Goal: Task Accomplishment & Management: Manage account settings

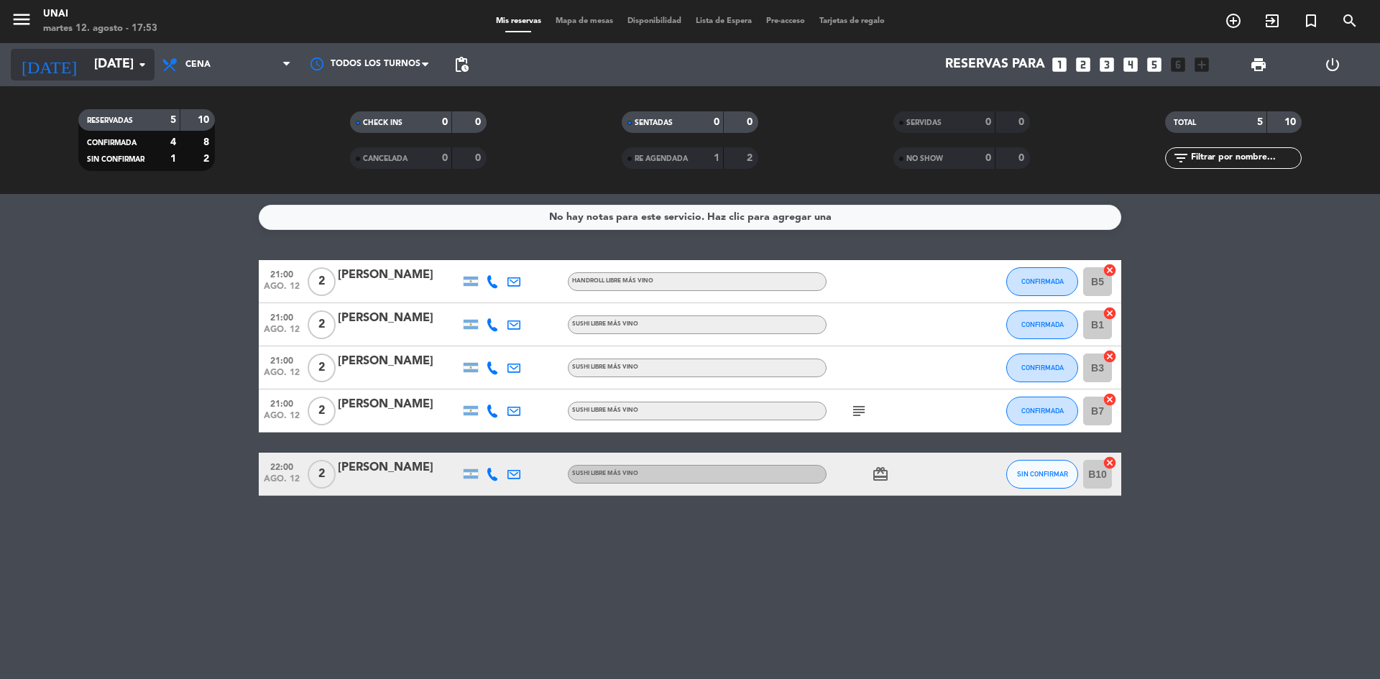
click at [98, 69] on input "[DATE]" at bounding box center [170, 64] width 167 height 29
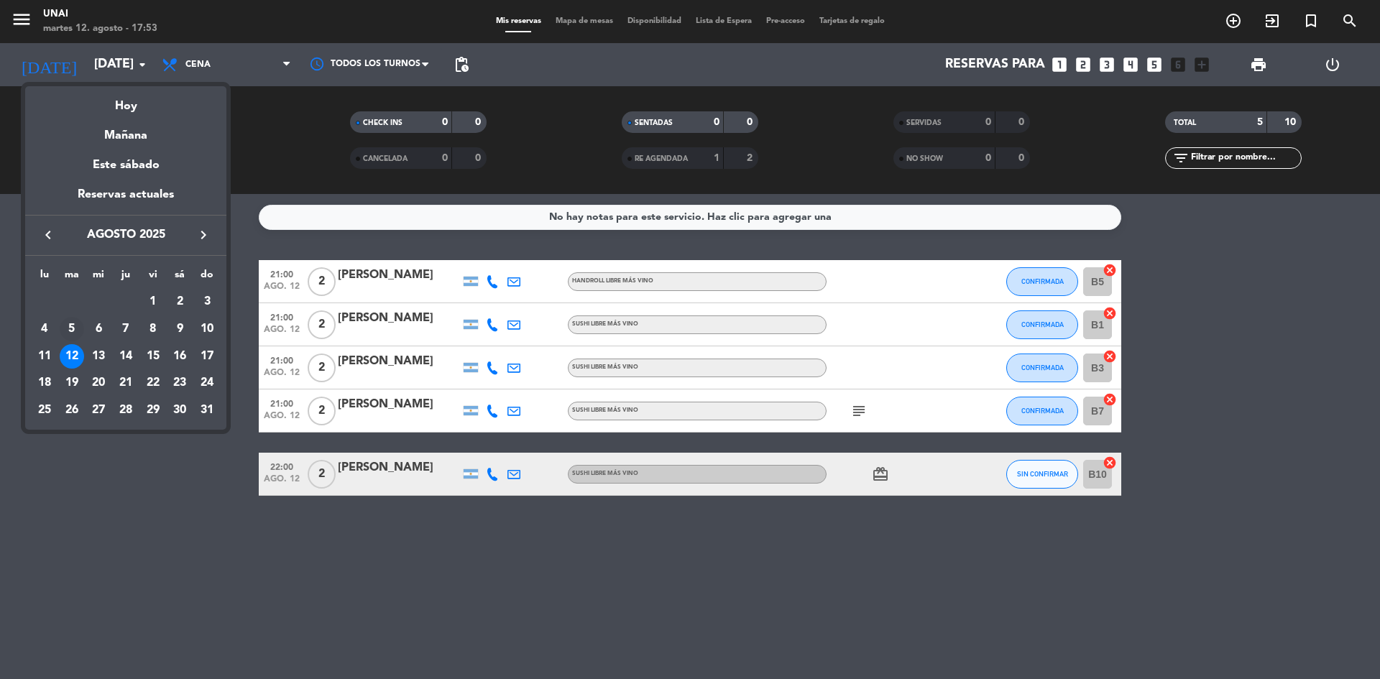
click at [75, 331] on div "5" at bounding box center [72, 329] width 24 height 24
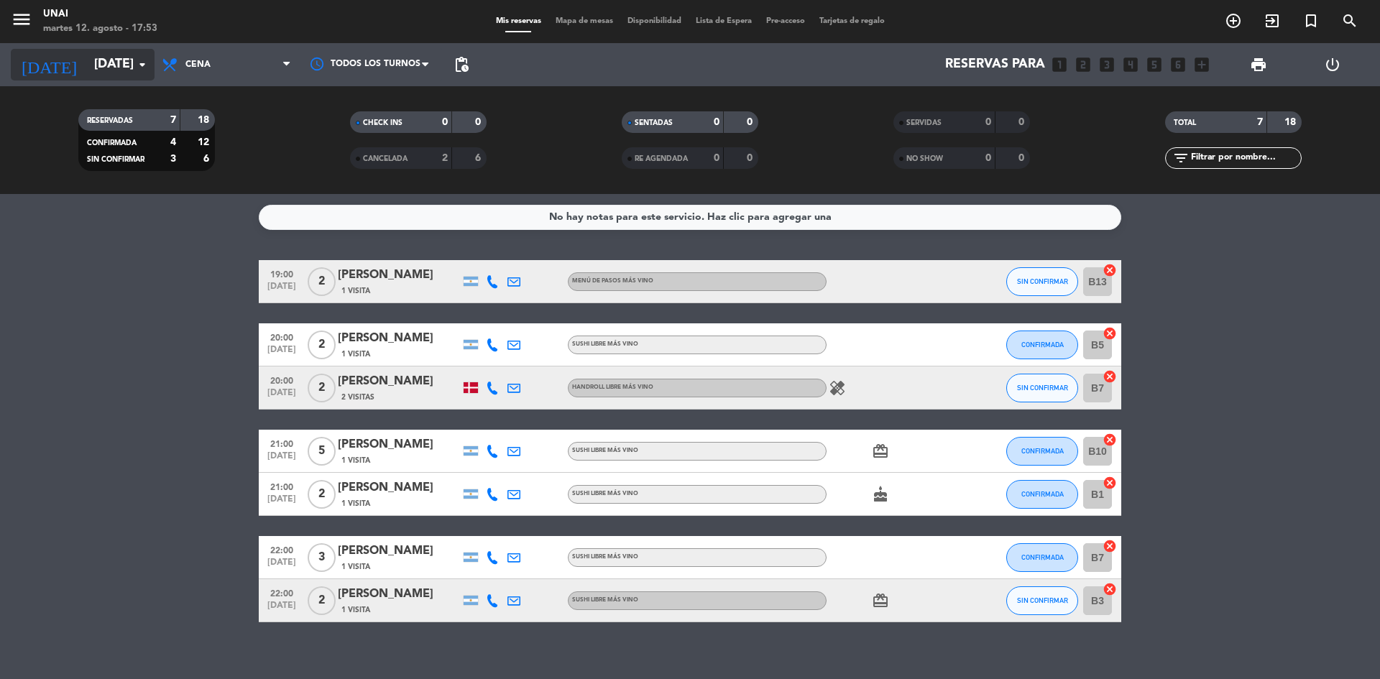
click at [94, 64] on input "[DATE]" at bounding box center [170, 64] width 167 height 29
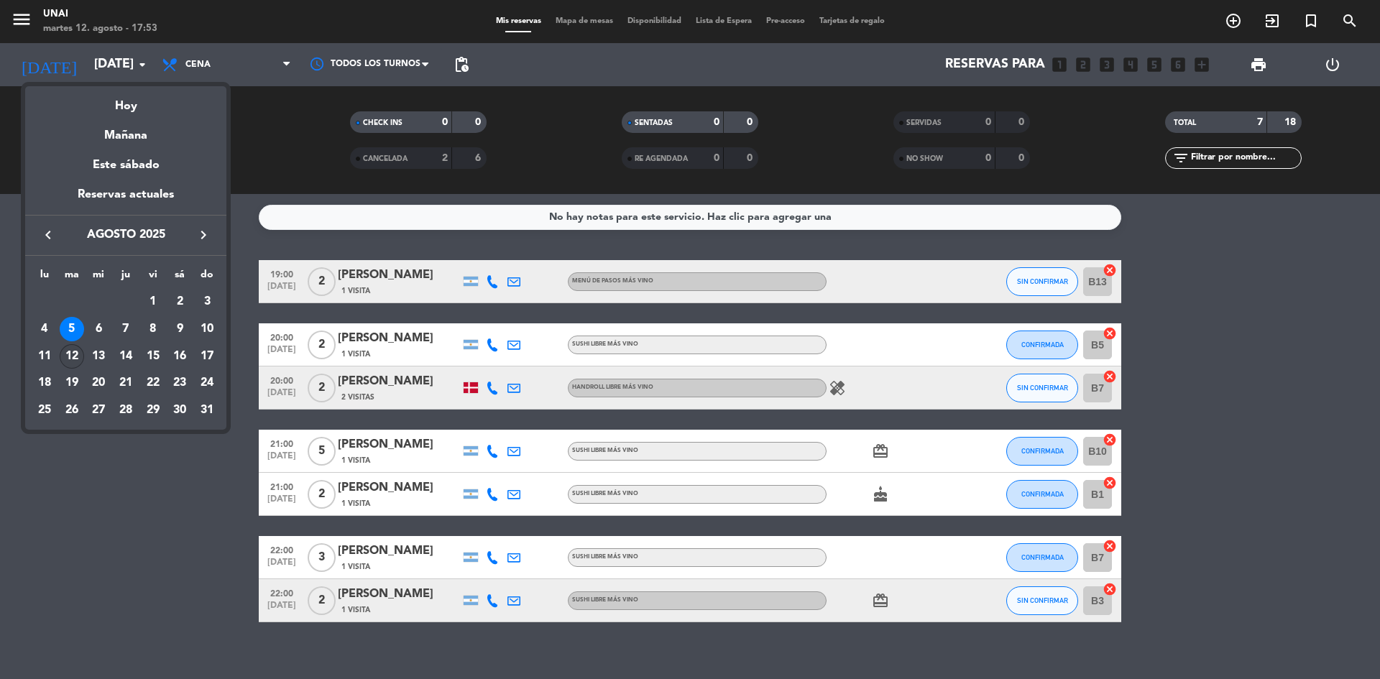
click at [66, 359] on div "12" at bounding box center [72, 356] width 24 height 24
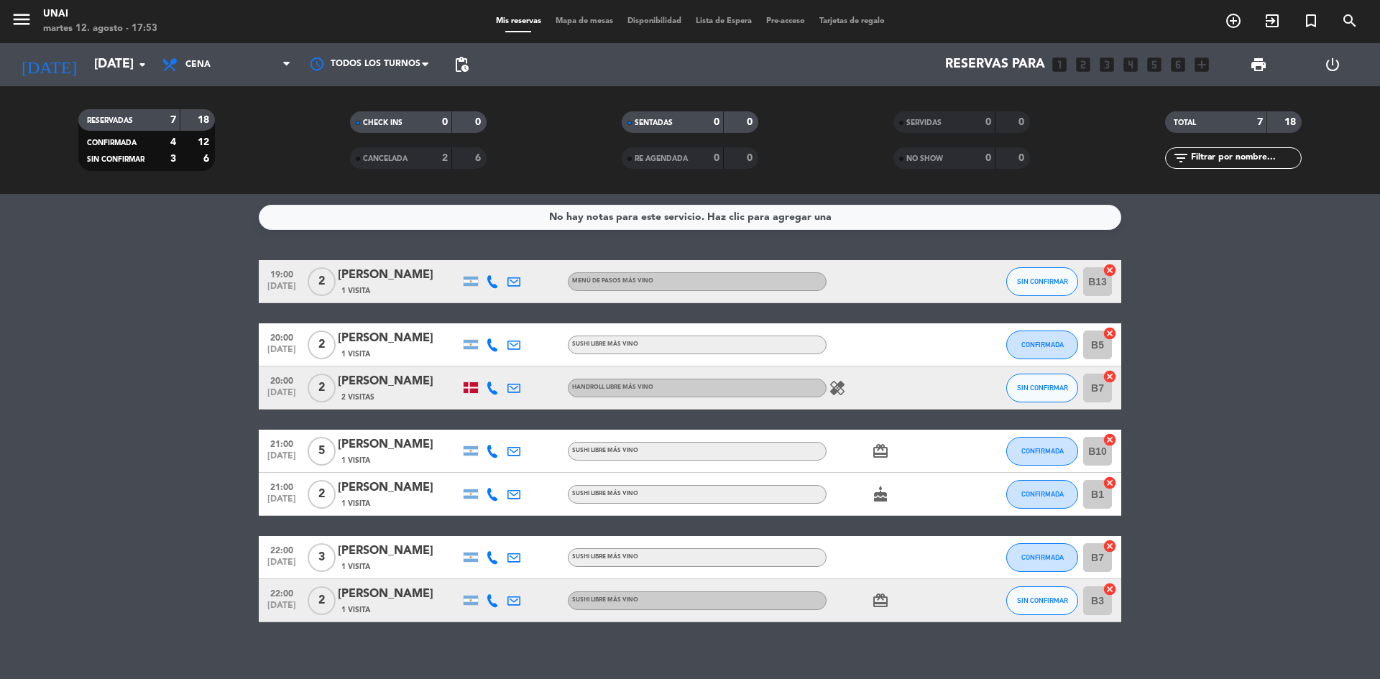
type input "[DATE]"
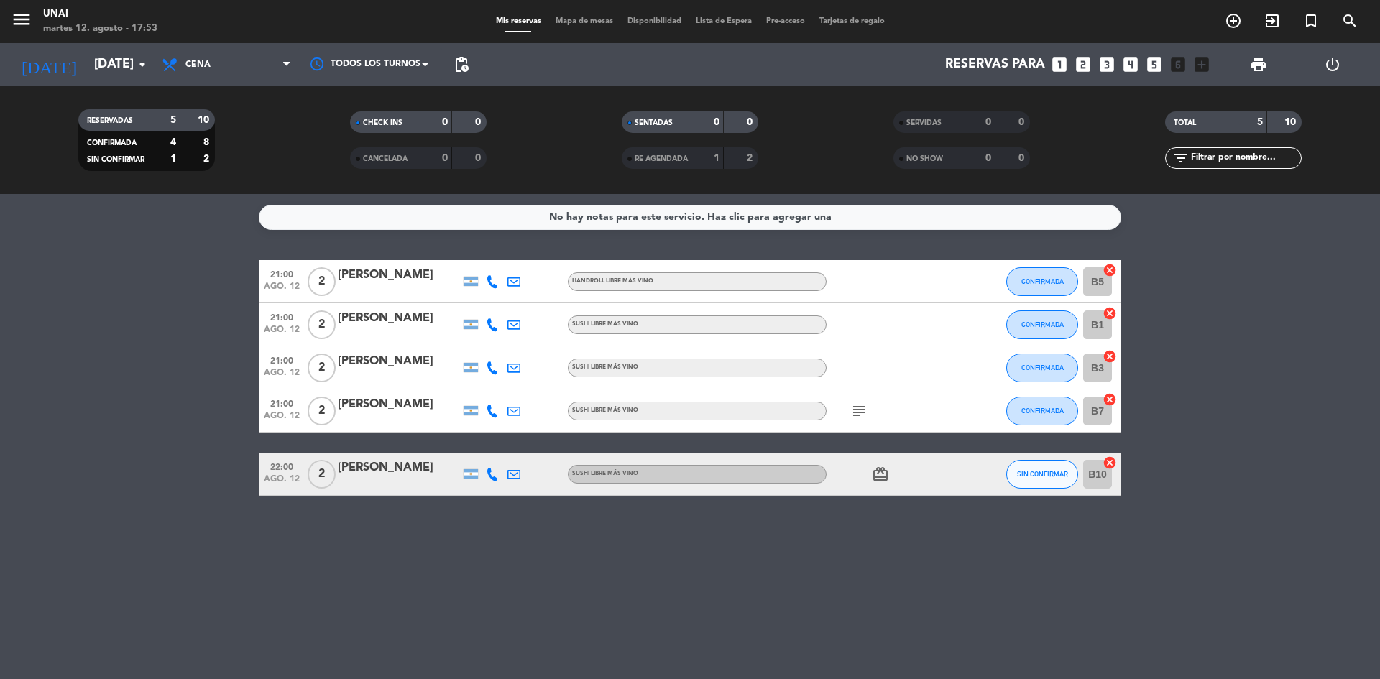
click at [1086, 63] on icon "looks_two" at bounding box center [1082, 64] width 19 height 19
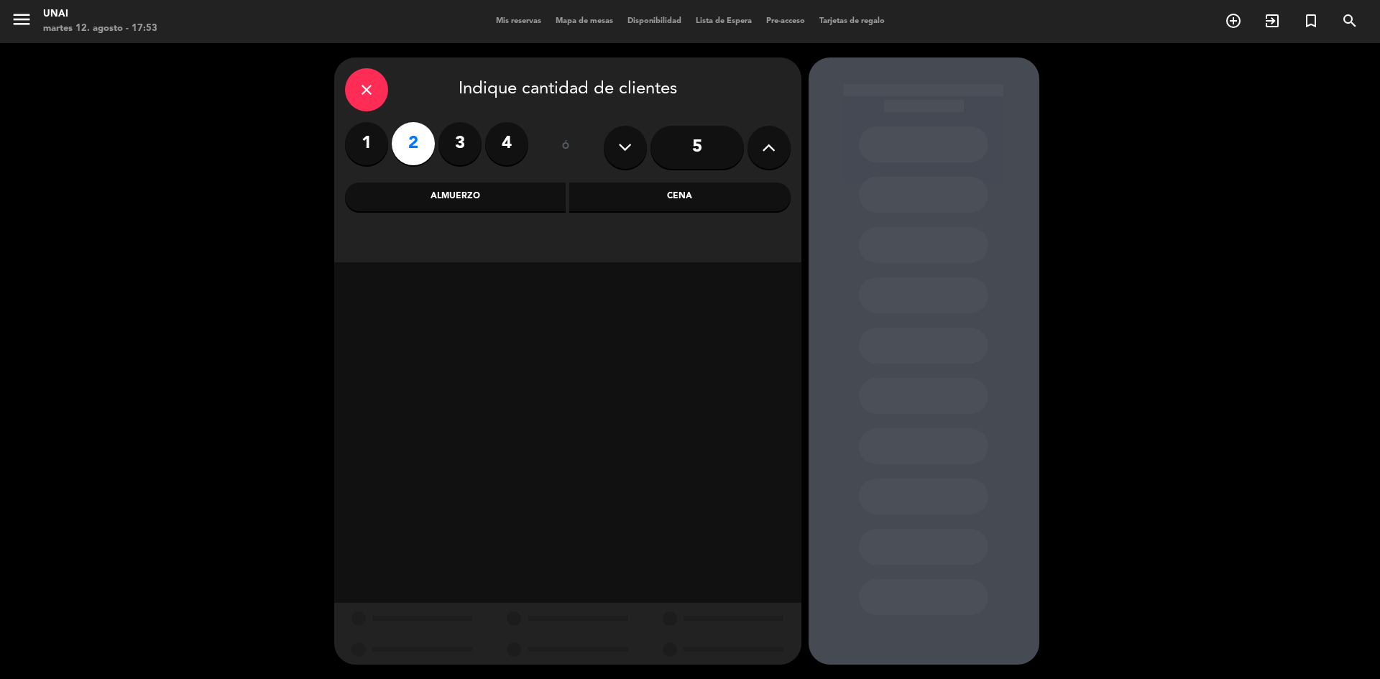
click at [654, 208] on div "Cena" at bounding box center [679, 197] width 221 height 29
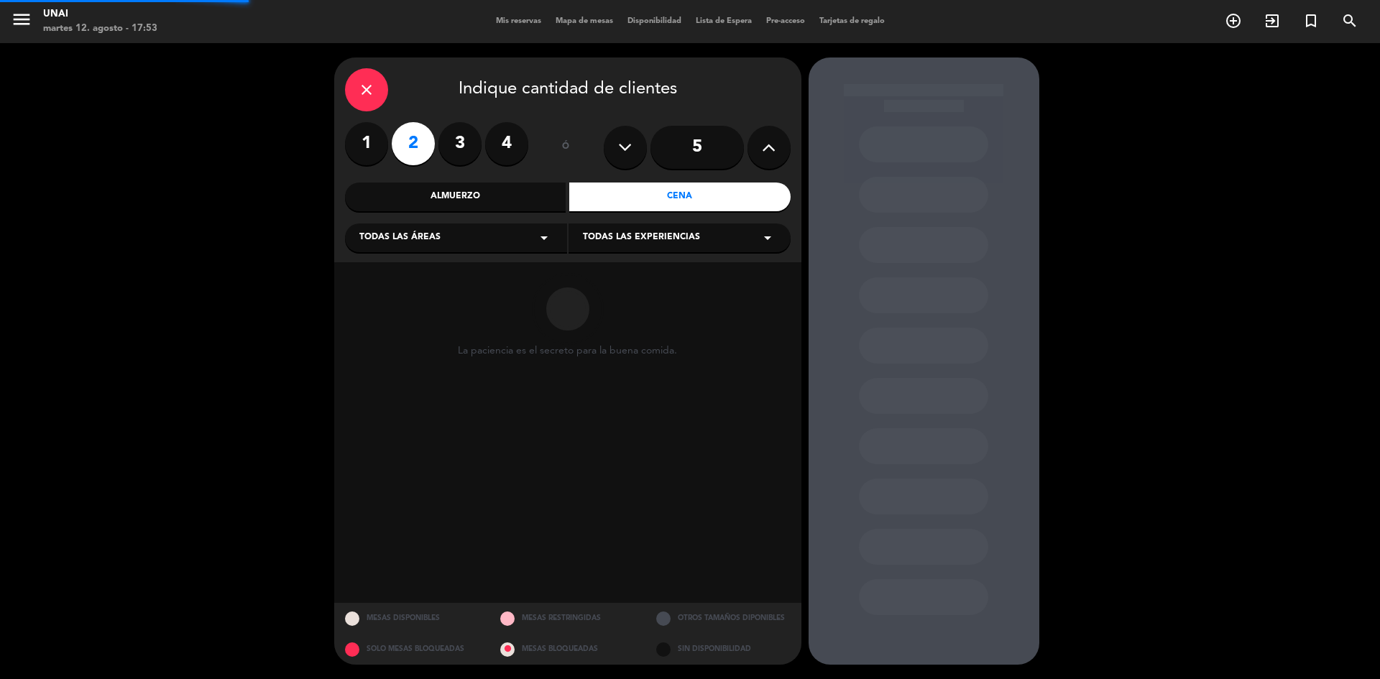
click at [639, 236] on span "Todas las experiencias" at bounding box center [641, 238] width 117 height 14
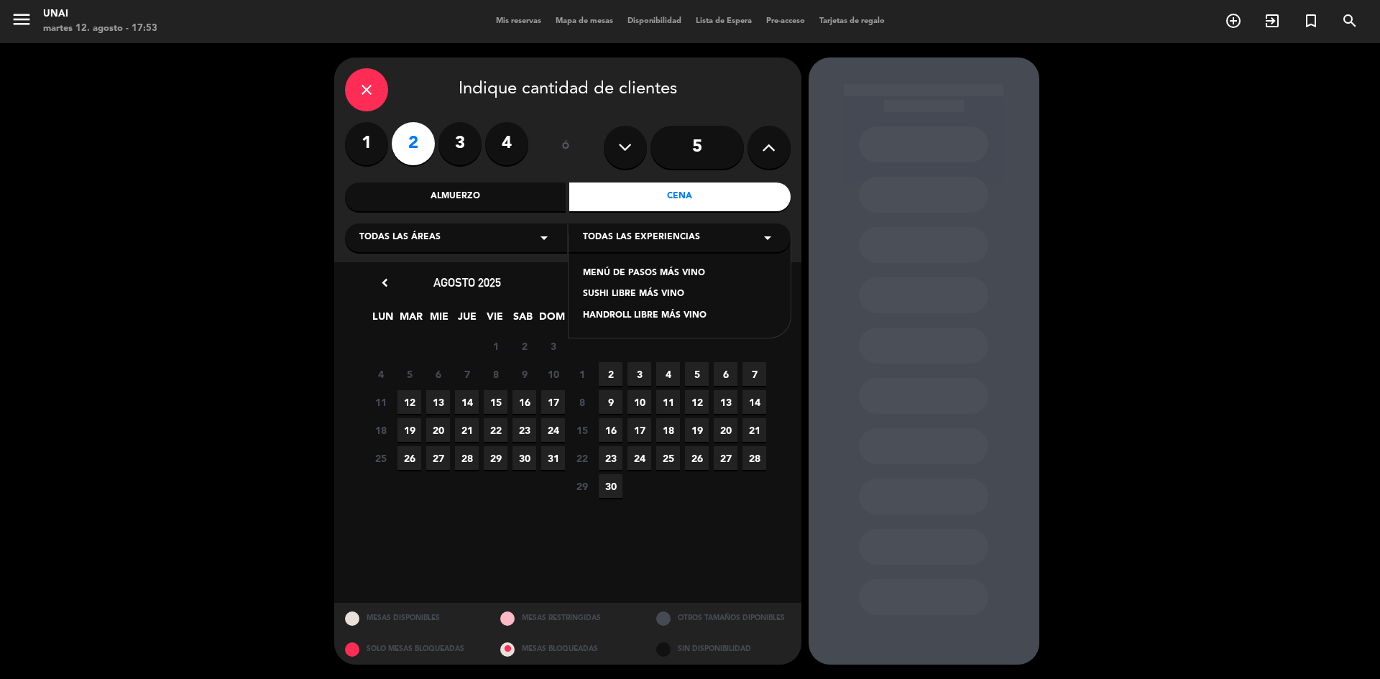
click at [226, 346] on div "close Indique cantidad de clientes 1 2 3 4 ó 5 Almuerzo Cena Todas las áreas ar…" at bounding box center [690, 361] width 1380 height 636
click at [412, 405] on span "12" at bounding box center [409, 402] width 24 height 24
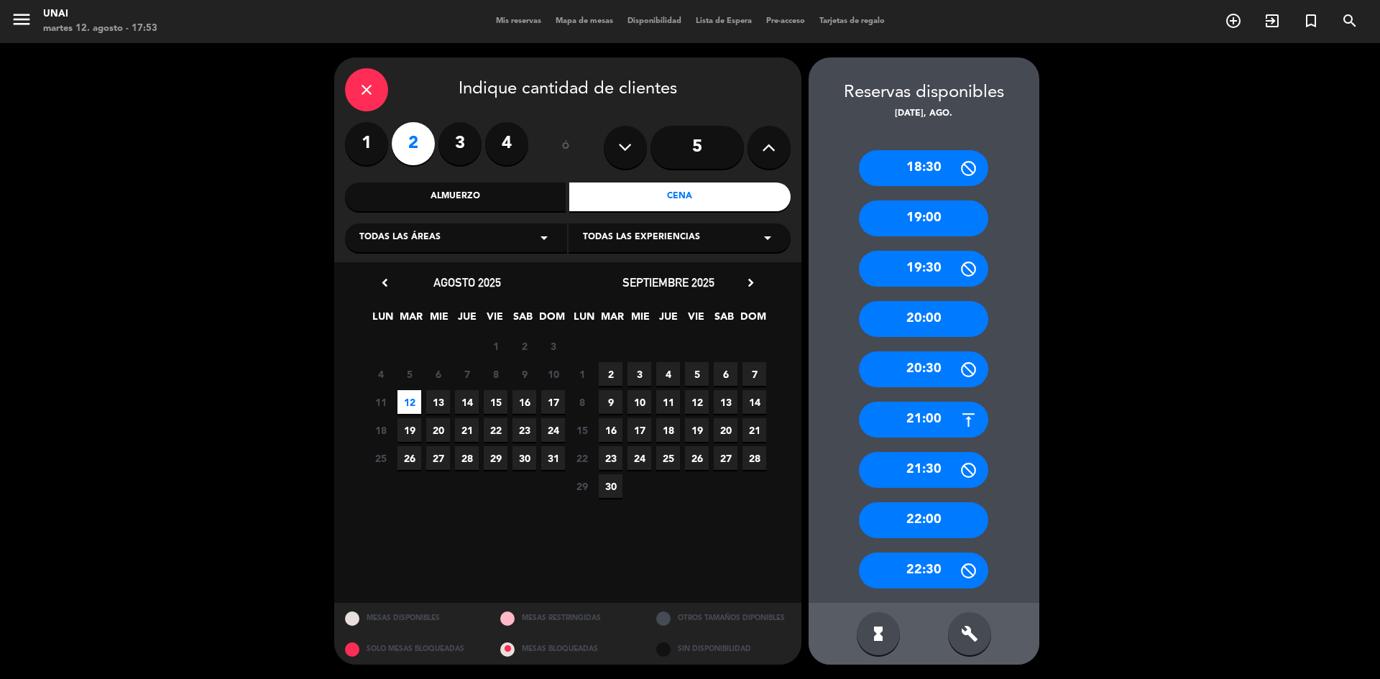
click at [919, 314] on div "20:00" at bounding box center [923, 319] width 129 height 36
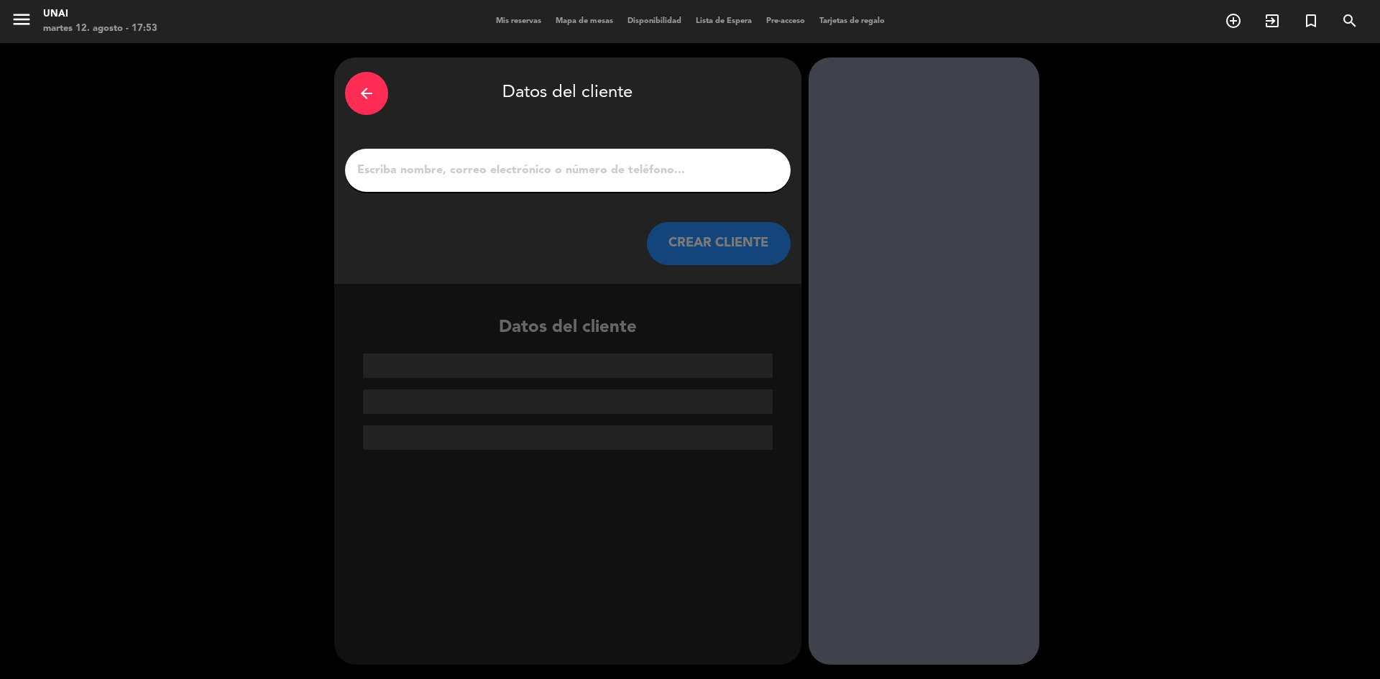
click at [491, 167] on input "1" at bounding box center [568, 170] width 424 height 20
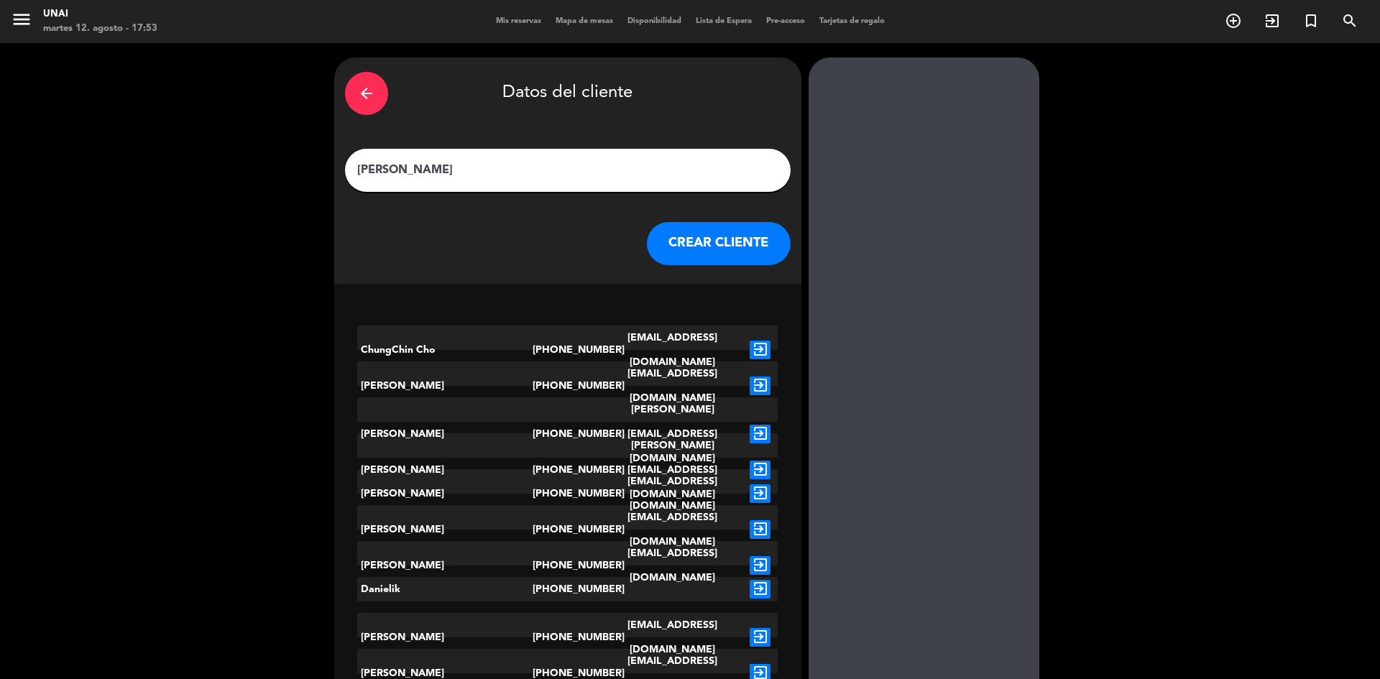
type input "[PERSON_NAME]"
click at [764, 425] on icon "exit_to_app" at bounding box center [759, 434] width 21 height 19
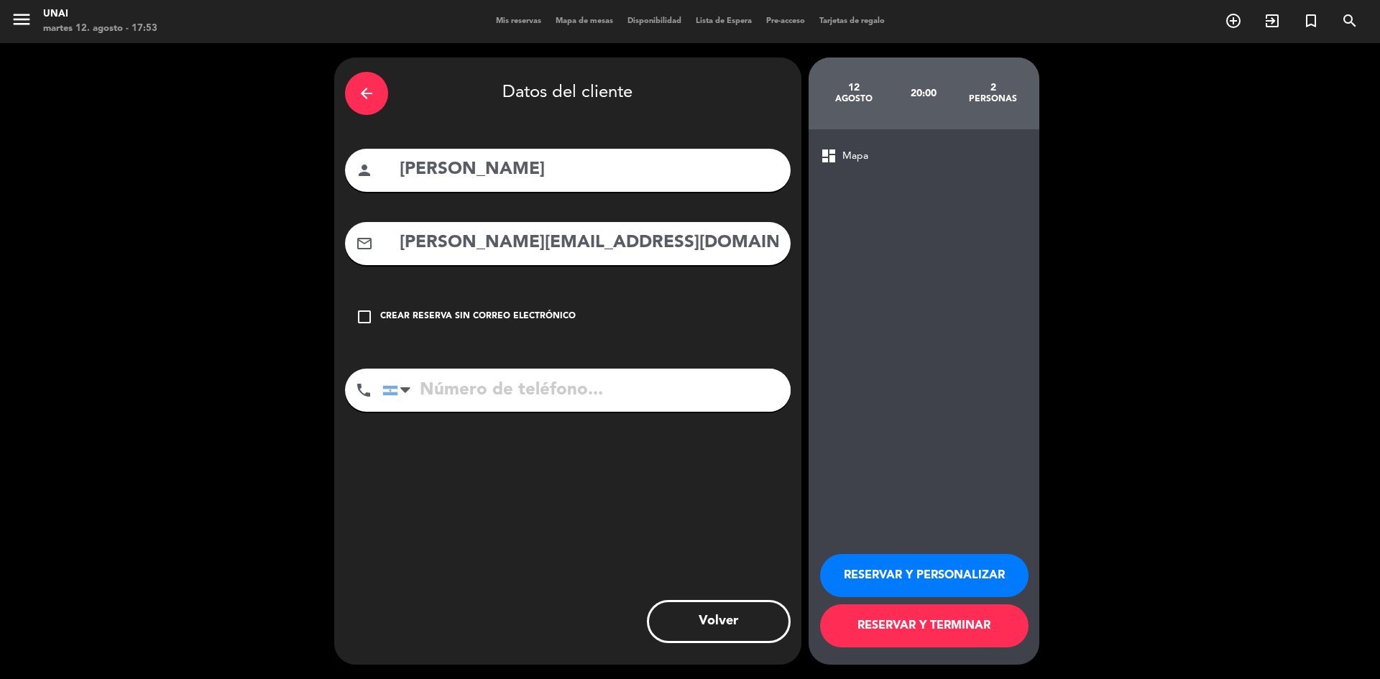
type input "[PHONE_NUMBER]"
click at [924, 632] on button "RESERVAR Y TERMINAR" at bounding box center [924, 625] width 208 height 43
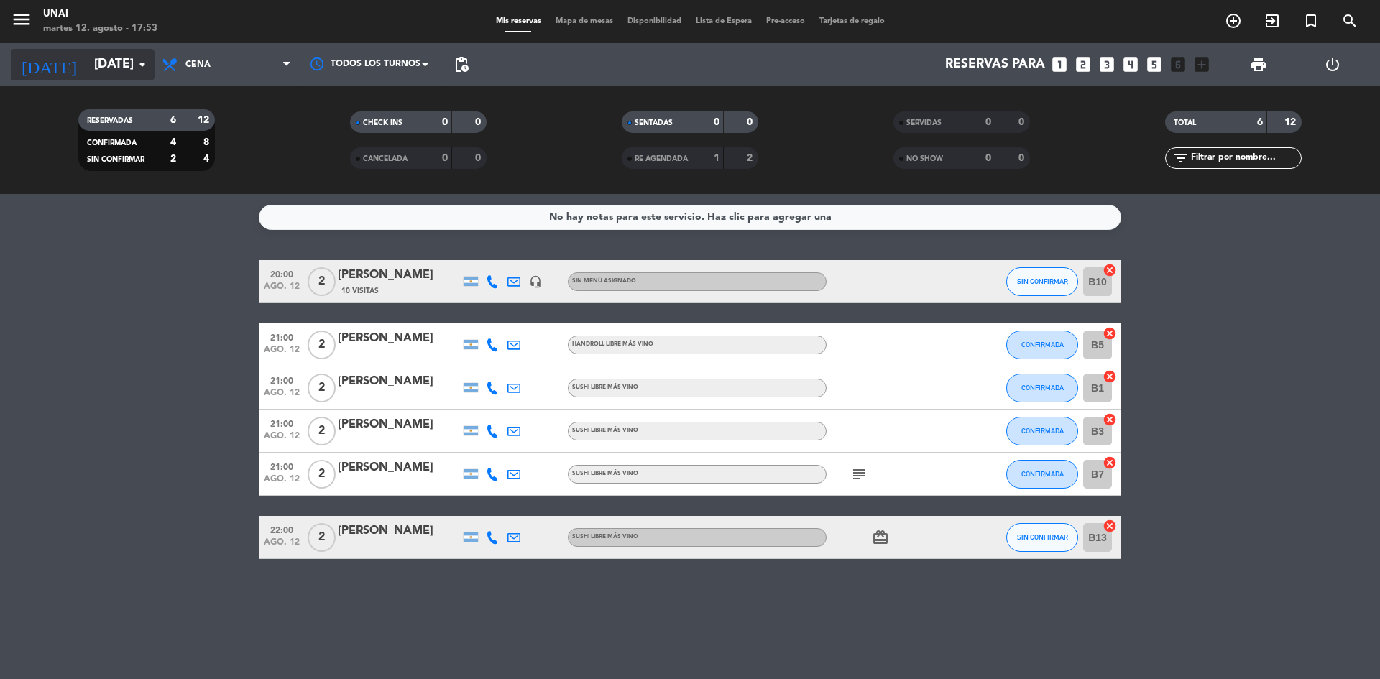
click at [105, 68] on input "[DATE]" at bounding box center [170, 64] width 167 height 29
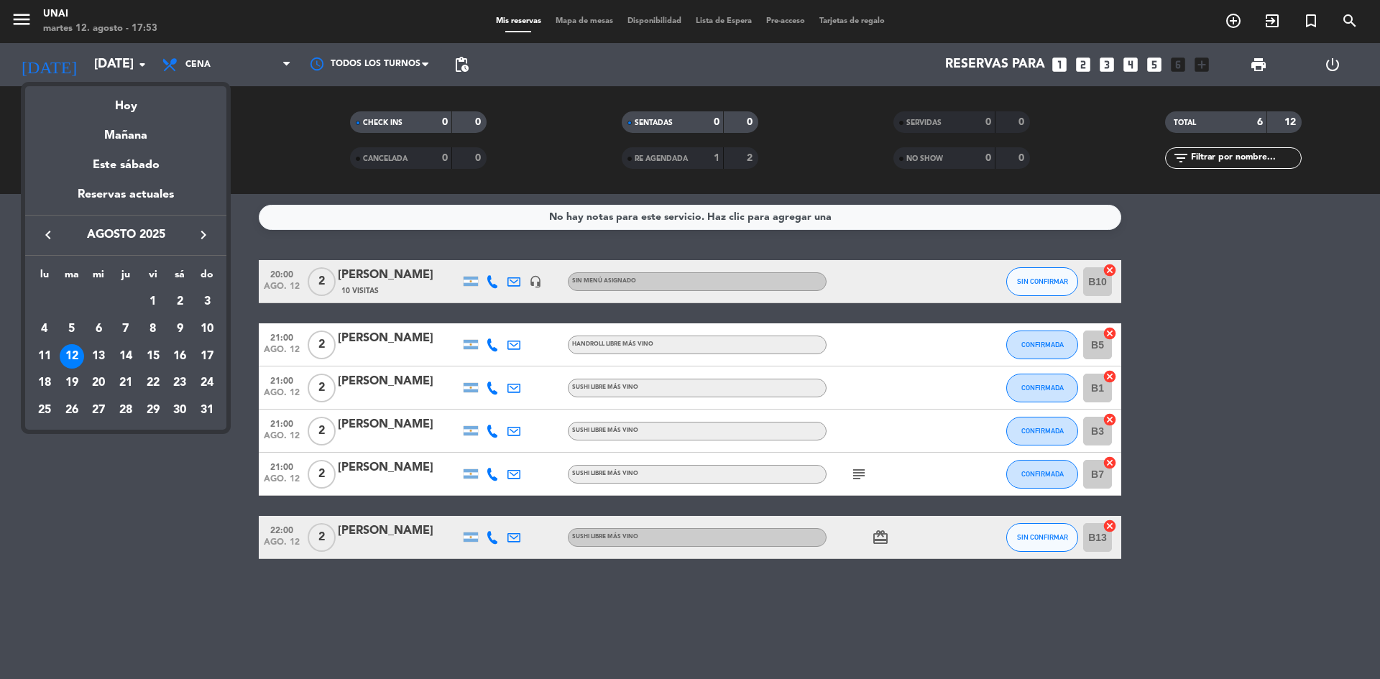
click at [205, 239] on icon "keyboard_arrow_right" at bounding box center [203, 234] width 17 height 17
click at [73, 331] on div "2" at bounding box center [72, 329] width 24 height 24
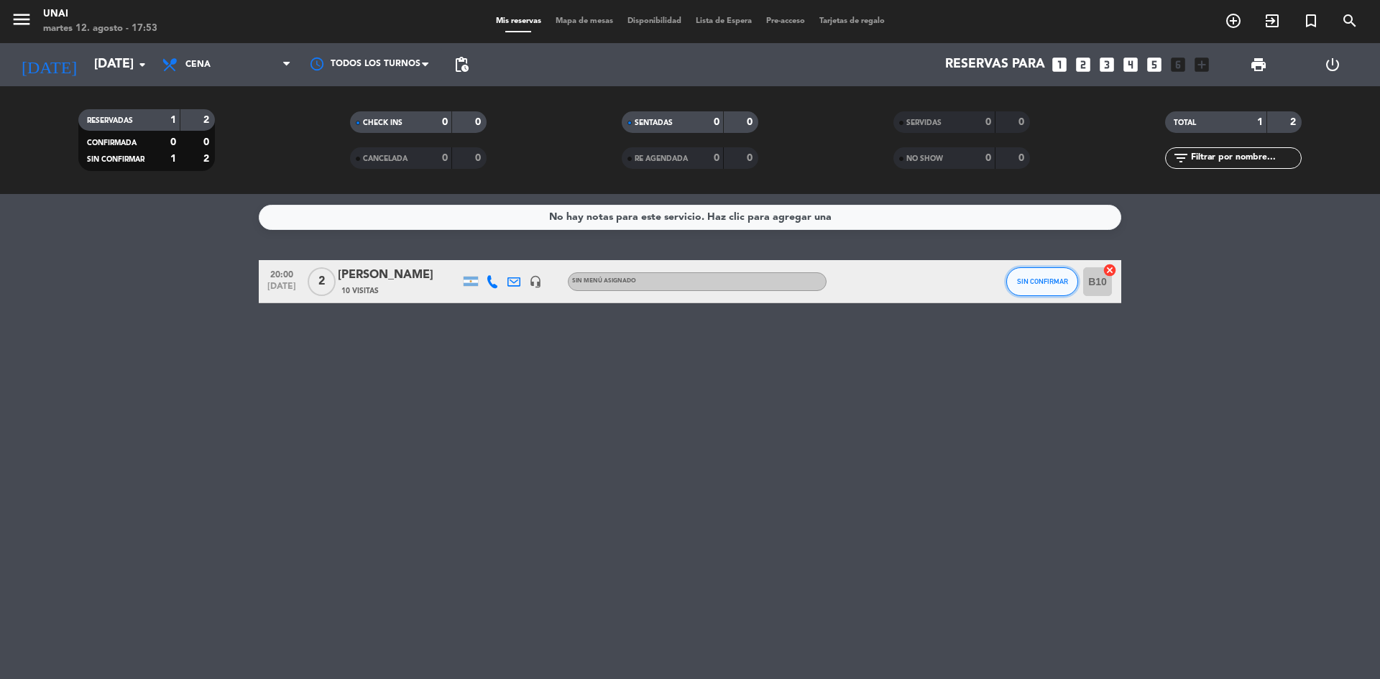
click at [1038, 285] on span "SIN CONFIRMAR" at bounding box center [1042, 281] width 51 height 8
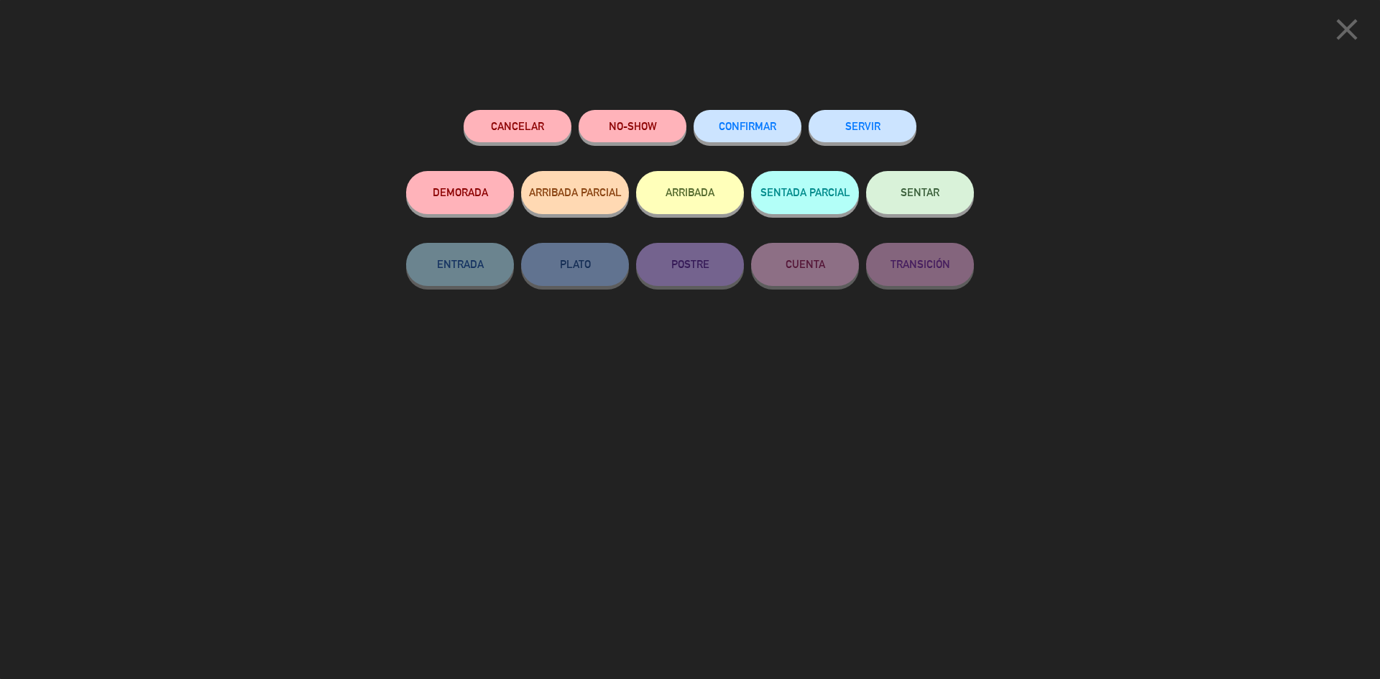
click at [494, 125] on button "Cancelar" at bounding box center [517, 126] width 108 height 32
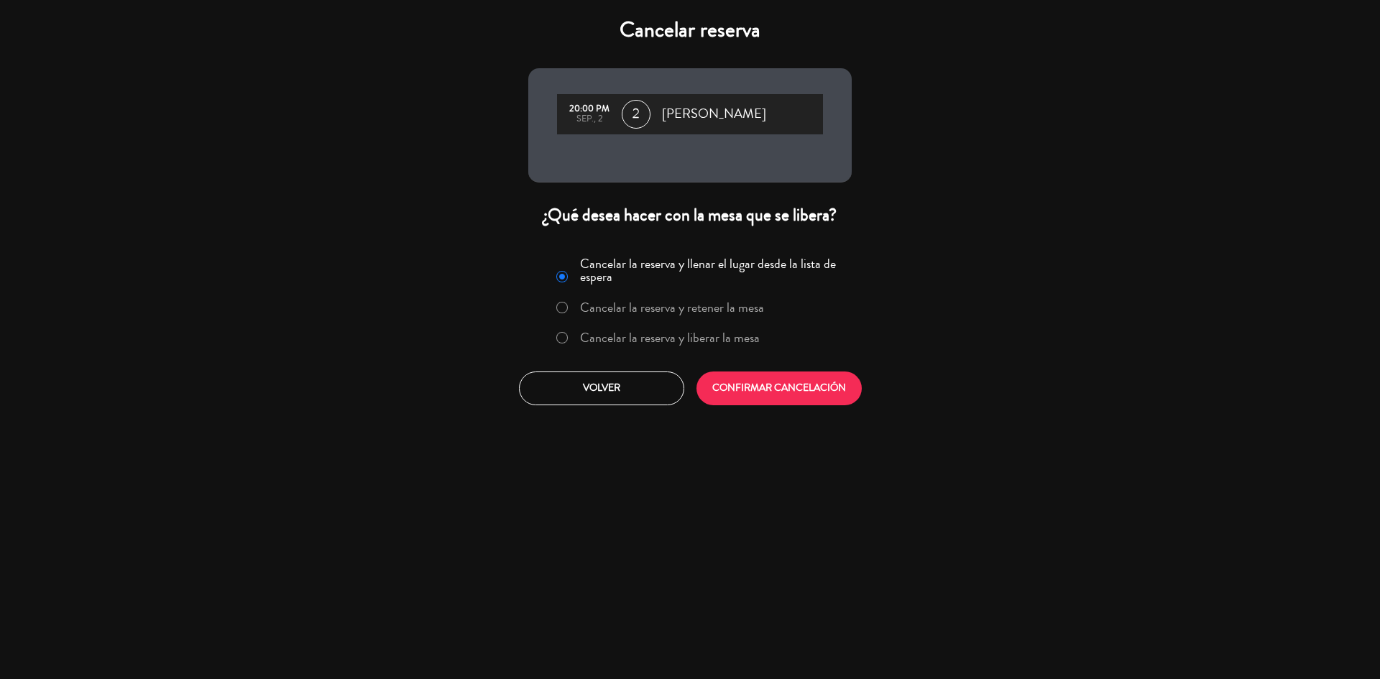
click at [662, 342] on label "Cancelar la reserva y liberar la mesa" at bounding box center [670, 337] width 180 height 13
click at [761, 401] on button "CONFIRMAR CANCELACIÓN" at bounding box center [778, 388] width 165 height 34
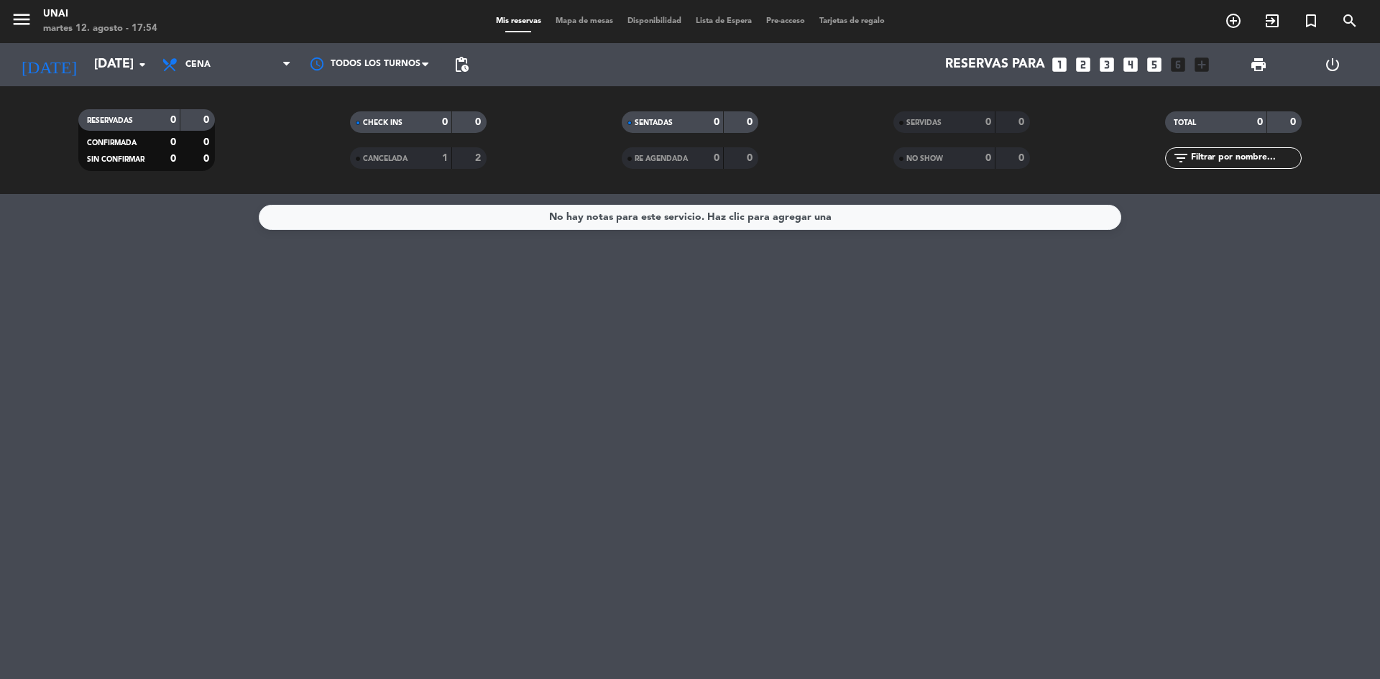
click at [116, 127] on div "RESERVADAS" at bounding box center [115, 120] width 66 height 17
click at [87, 52] on input "[DATE]" at bounding box center [170, 64] width 167 height 29
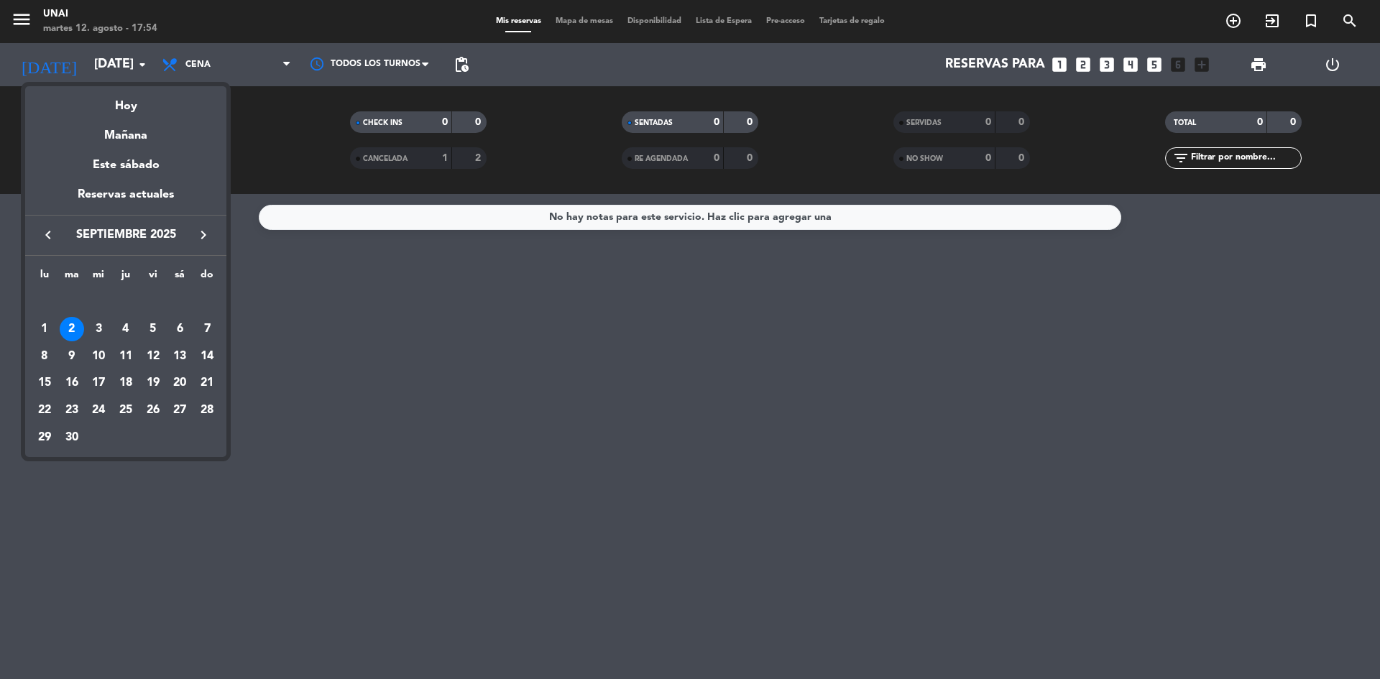
click at [37, 228] on button "keyboard_arrow_left" at bounding box center [48, 235] width 26 height 19
click at [75, 351] on div "12" at bounding box center [72, 356] width 24 height 24
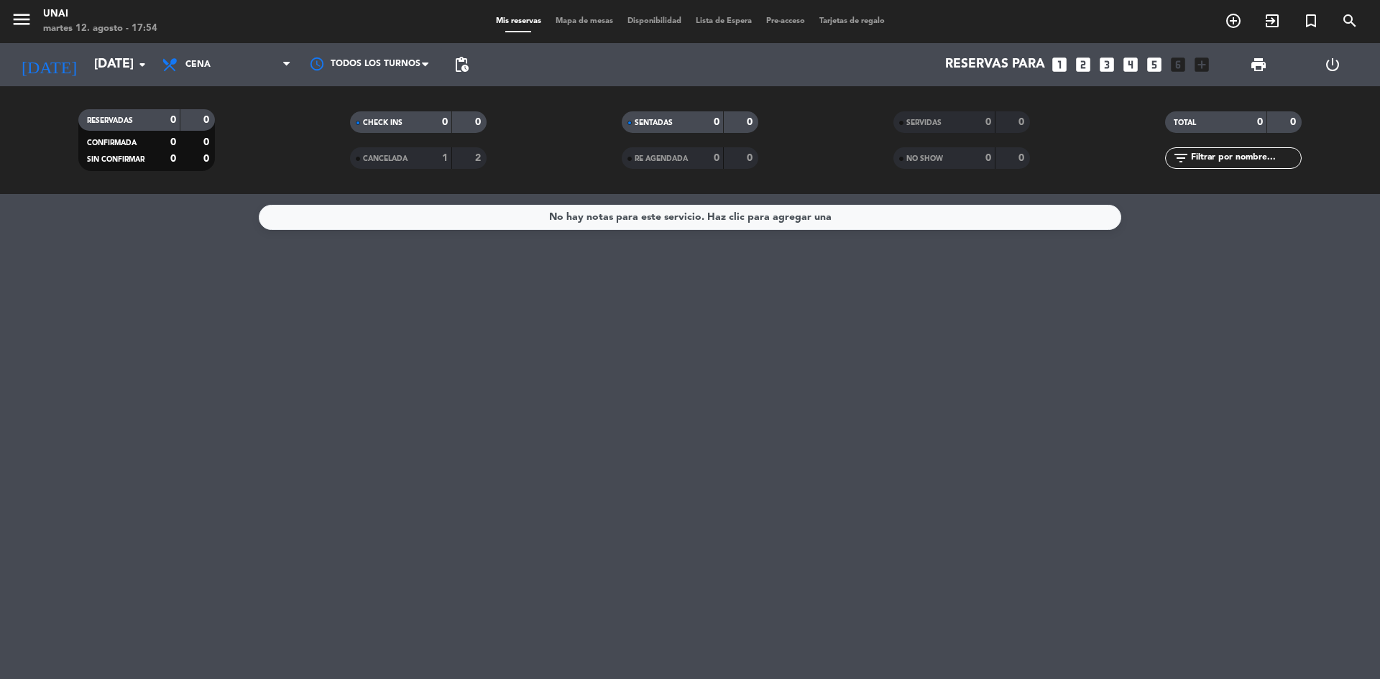
type input "[DATE]"
